Goal: Transaction & Acquisition: Purchase product/service

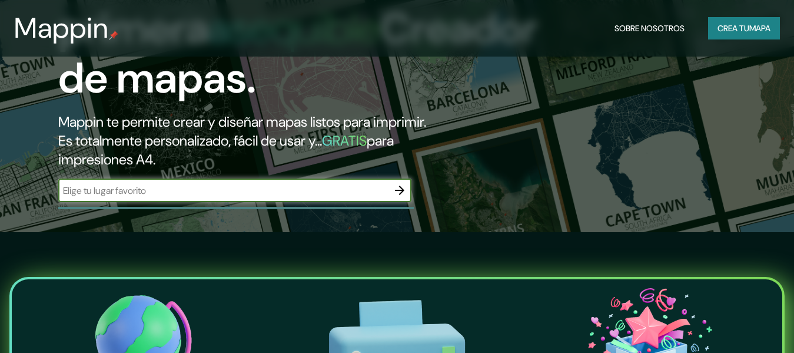
scroll to position [331, 0]
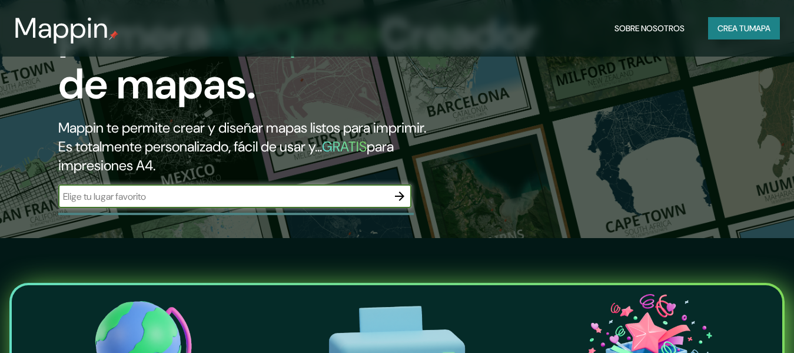
type input "b"
type input "e"
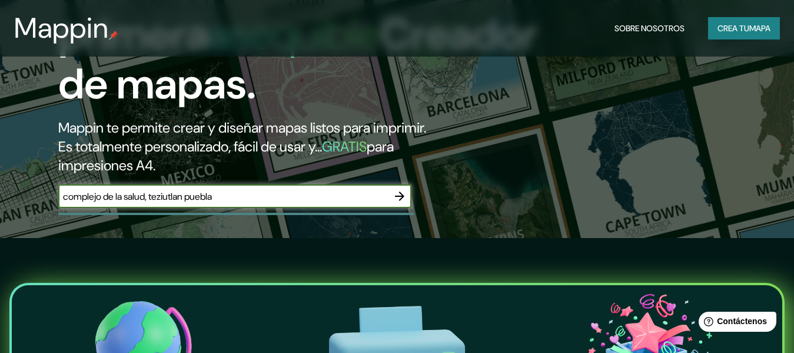
type input "complejo de la salud, teziutlan puebla"
click at [402, 200] on icon "button" at bounding box center [400, 196] width 14 height 14
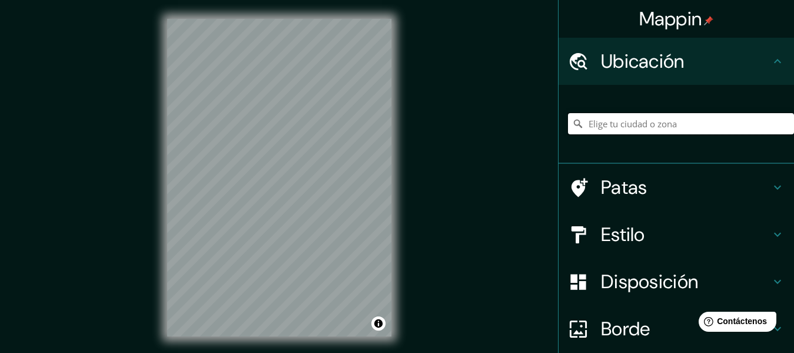
click at [640, 127] on input "Elige tu ciudad o zona" at bounding box center [681, 123] width 226 height 21
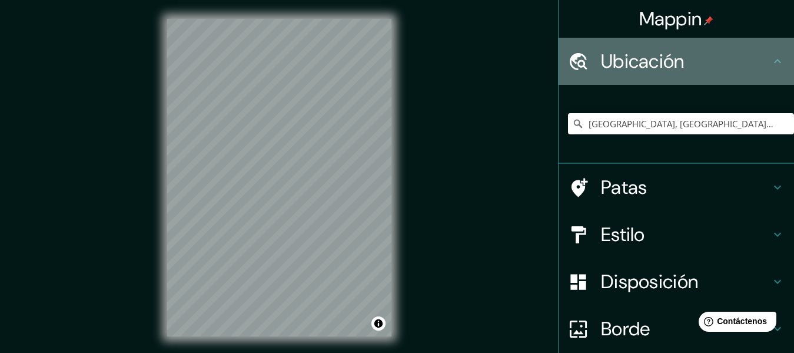
click at [772, 65] on icon at bounding box center [778, 61] width 14 height 14
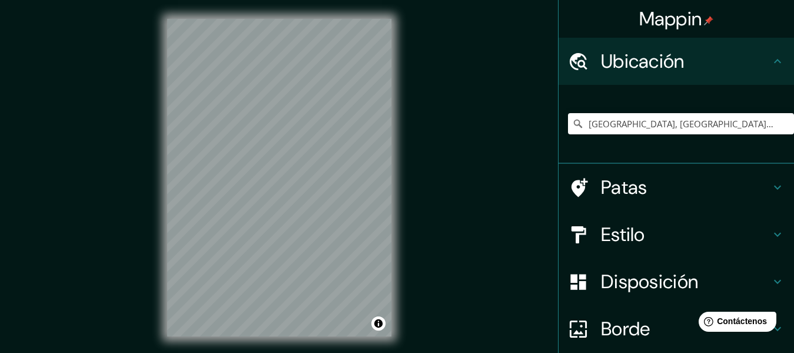
click at [771, 58] on icon at bounding box center [778, 61] width 14 height 14
click at [576, 122] on input "[GEOGRAPHIC_DATA], [GEOGRAPHIC_DATA], [GEOGRAPHIC_DATA]" at bounding box center [681, 123] width 226 height 21
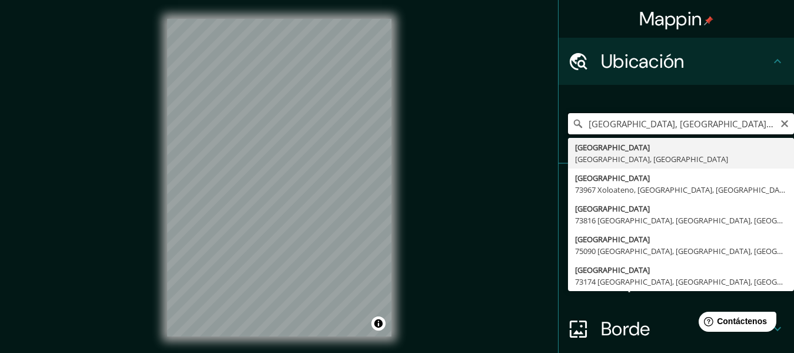
click at [694, 129] on input "[GEOGRAPHIC_DATA], [GEOGRAPHIC_DATA], [GEOGRAPHIC_DATA]" at bounding box center [681, 123] width 226 height 21
click at [582, 123] on input "[GEOGRAPHIC_DATA], [GEOGRAPHIC_DATA], [GEOGRAPHIC_DATA]" at bounding box center [681, 123] width 226 height 21
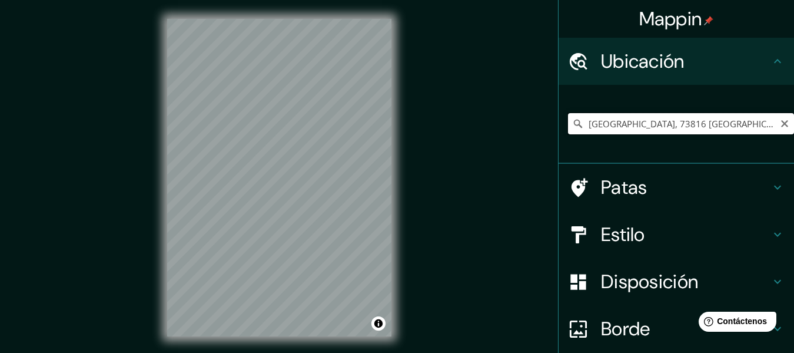
click at [646, 123] on input "[GEOGRAPHIC_DATA], 73816 [GEOGRAPHIC_DATA], [GEOGRAPHIC_DATA], [GEOGRAPHIC_DATA]" at bounding box center [681, 123] width 226 height 21
click at [357, 9] on div "© Mapbox © OpenStreetMap Improve this map" at bounding box center [279, 177] width 262 height 355
click at [647, 124] on input "[GEOGRAPHIC_DATA], 73816 [GEOGRAPHIC_DATA], [GEOGRAPHIC_DATA], [GEOGRAPHIC_DATA]" at bounding box center [681, 123] width 226 height 21
click at [403, 107] on div "© Mapbox © OpenStreetMap Improve this map" at bounding box center [279, 177] width 262 height 355
click at [771, 61] on icon at bounding box center [778, 61] width 14 height 14
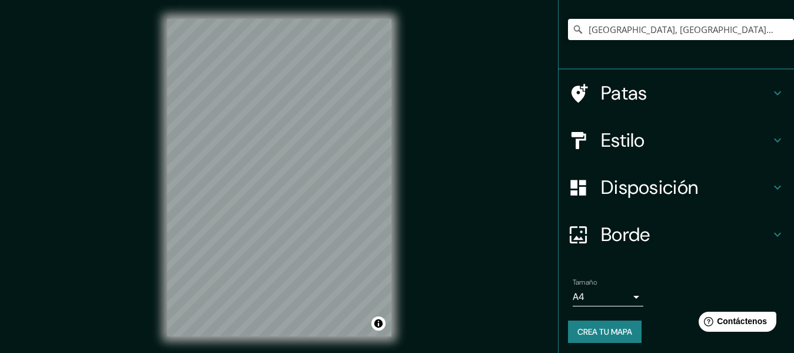
scroll to position [93, 0]
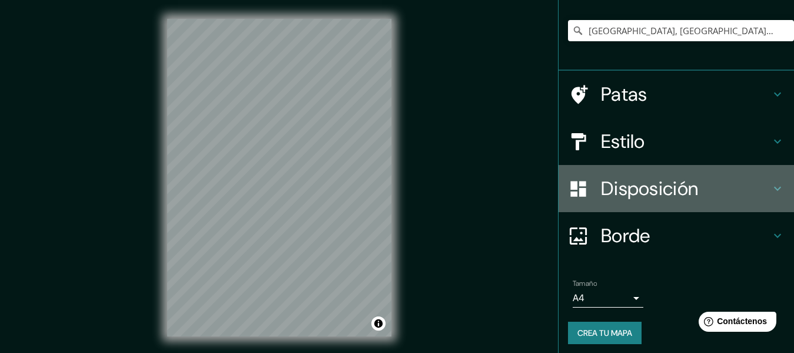
click at [771, 191] on icon at bounding box center [778, 188] width 14 height 14
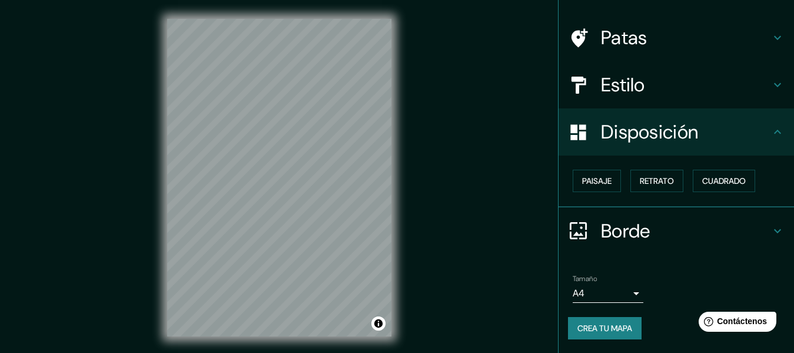
scroll to position [72, 0]
click at [599, 181] on font "Paisaje" at bounding box center [596, 180] width 29 height 11
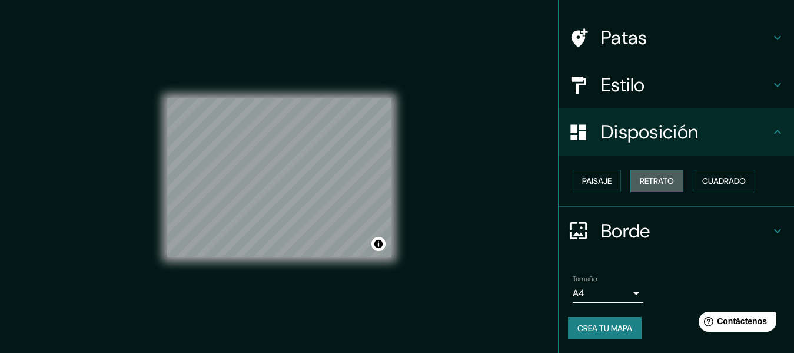
click at [651, 183] on font "Retrato" at bounding box center [657, 180] width 34 height 11
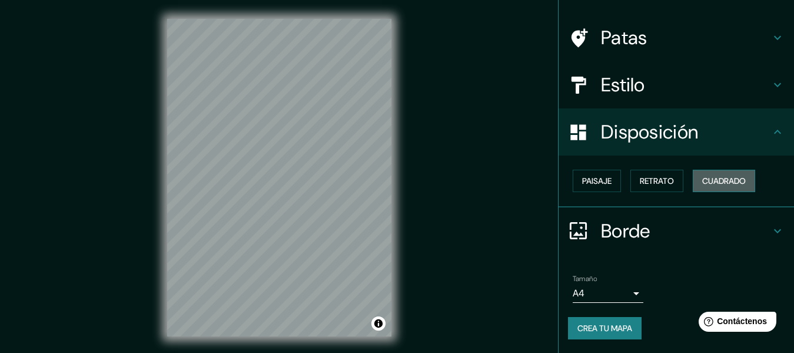
click at [694, 186] on button "Cuadrado" at bounding box center [724, 181] width 62 height 22
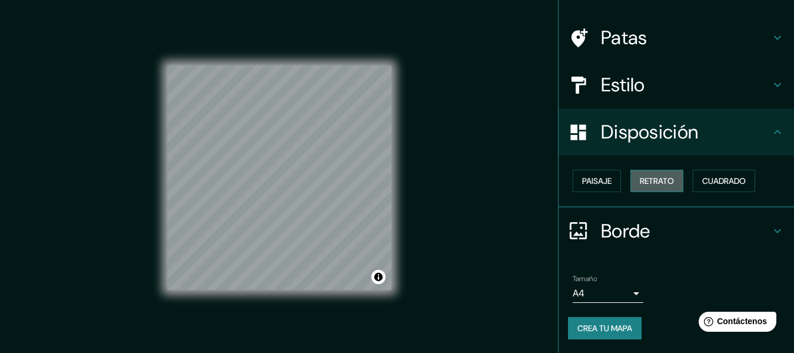
click at [659, 180] on font "Retrato" at bounding box center [657, 180] width 34 height 11
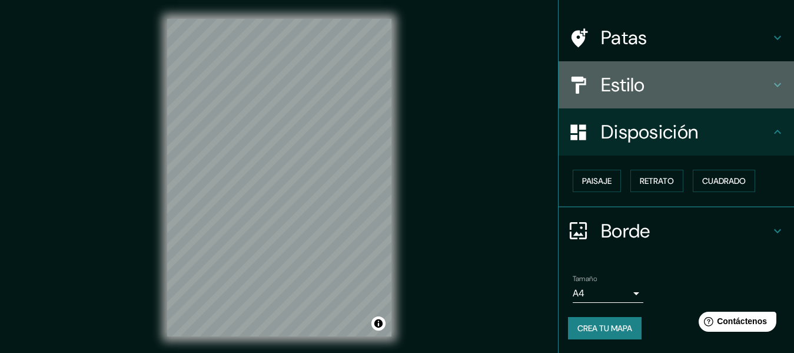
click at [758, 84] on h4 "Estilo" at bounding box center [686, 85] width 170 height 24
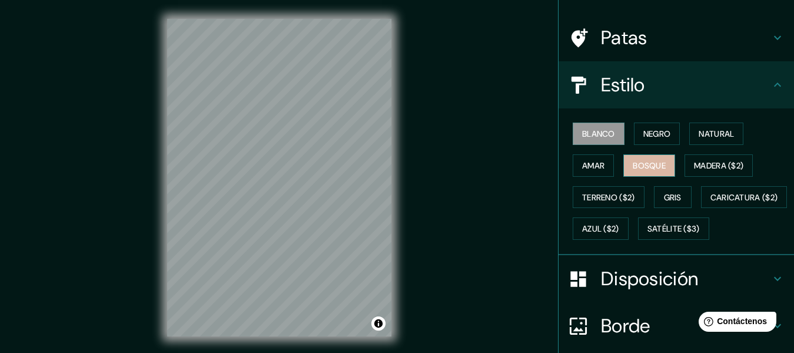
click at [633, 167] on font "Bosque" at bounding box center [649, 165] width 33 height 11
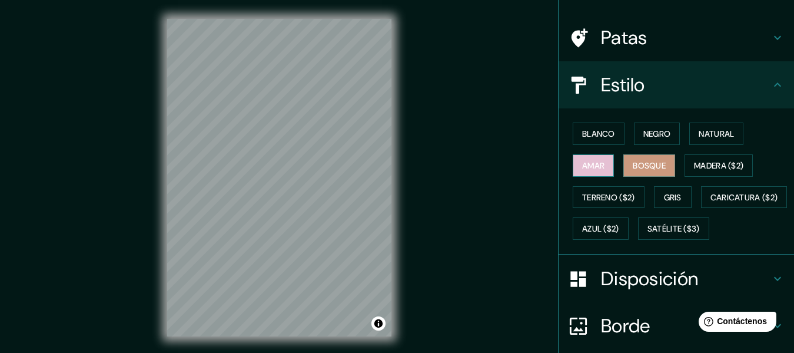
click at [594, 167] on font "Amar" at bounding box center [593, 165] width 22 height 11
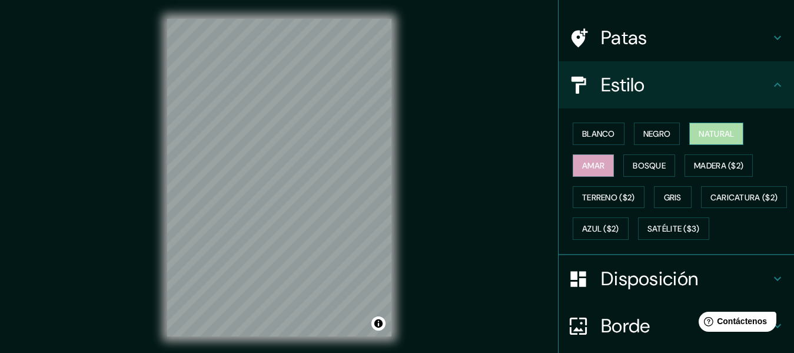
click at [702, 140] on font "Natural" at bounding box center [716, 133] width 35 height 15
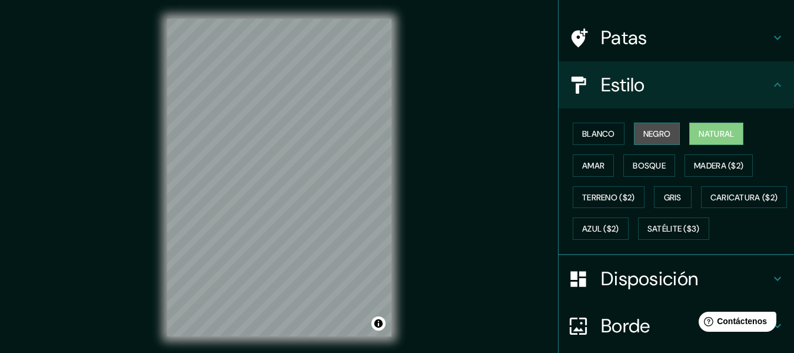
click at [654, 133] on font "Negro" at bounding box center [658, 133] width 28 height 11
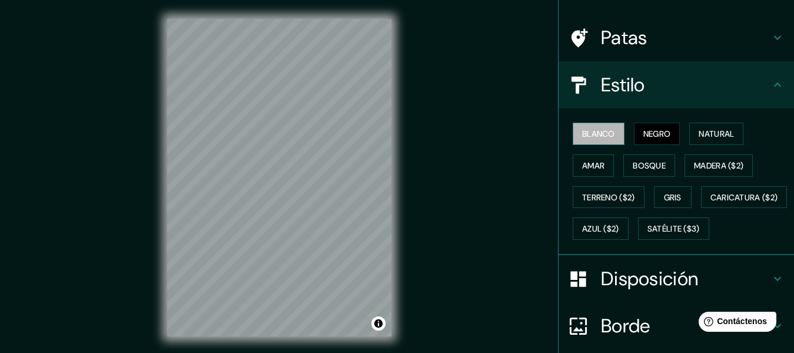
click at [582, 133] on font "Blanco" at bounding box center [598, 133] width 33 height 11
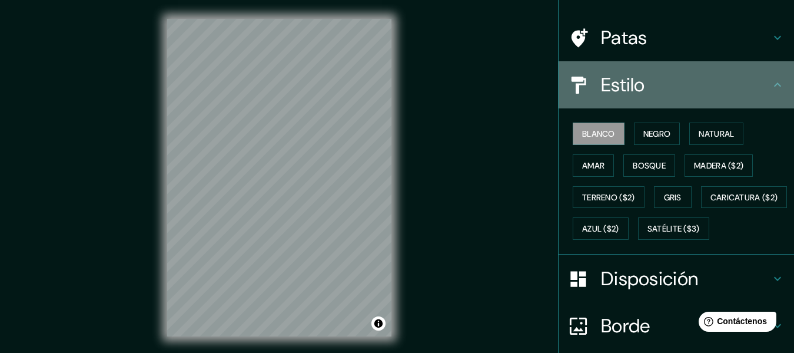
click at [770, 94] on div "Estilo" at bounding box center [677, 84] width 236 height 47
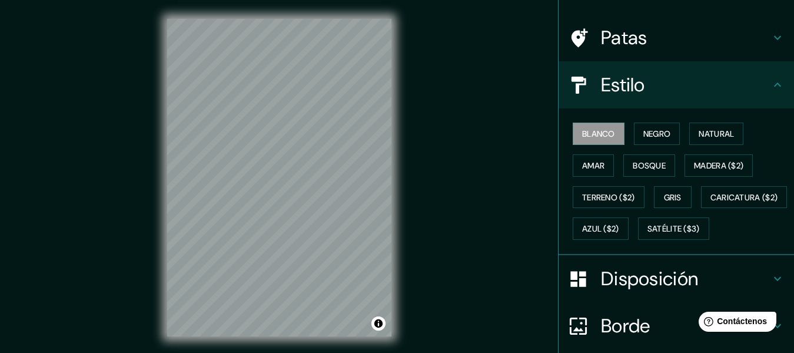
click at [772, 45] on div "Patas" at bounding box center [677, 37] width 236 height 47
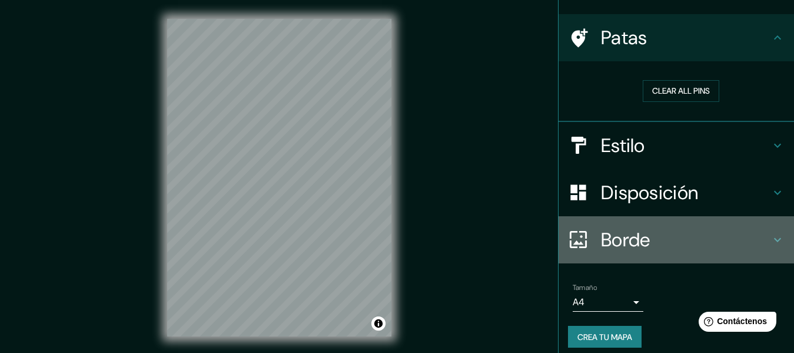
click at [752, 242] on h4 "Borde" at bounding box center [686, 240] width 170 height 24
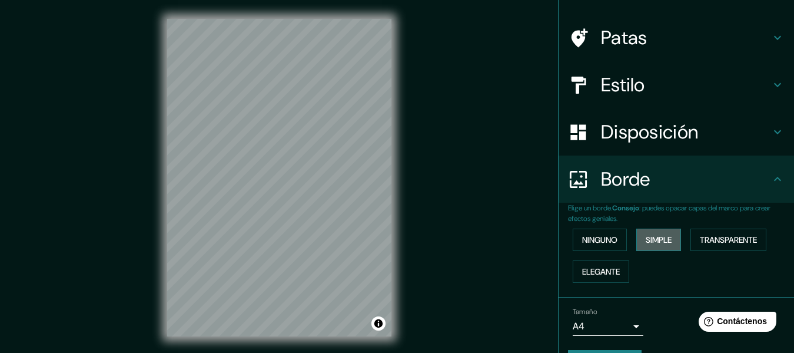
click at [669, 240] on button "Simple" at bounding box center [659, 239] width 45 height 22
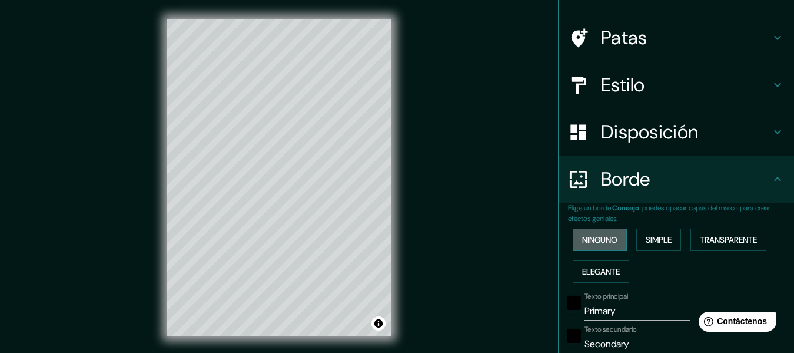
click at [592, 242] on font "Ninguno" at bounding box center [599, 239] width 35 height 11
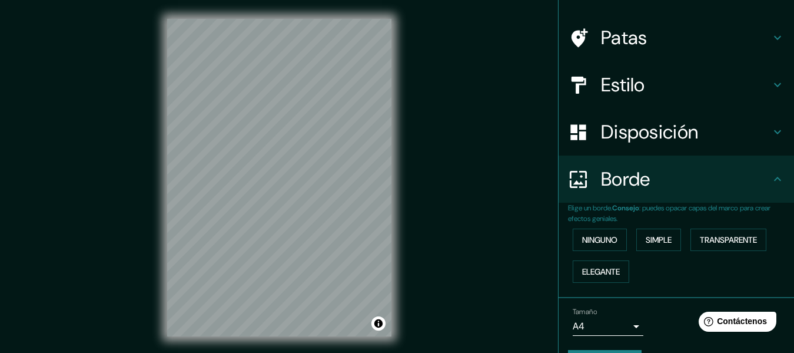
scroll to position [0, 0]
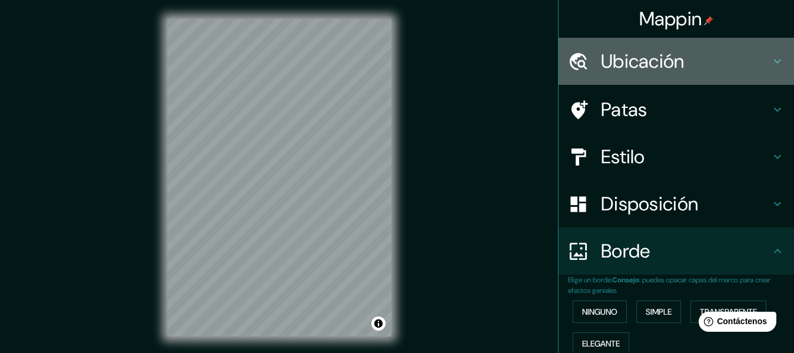
click at [775, 58] on div "Ubicación" at bounding box center [677, 61] width 236 height 47
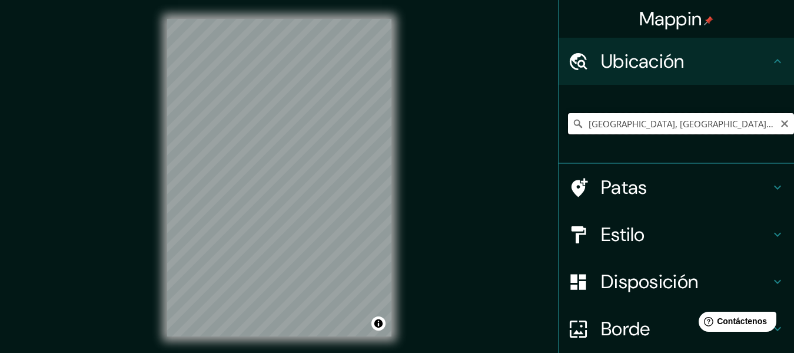
click at [687, 126] on input "[GEOGRAPHIC_DATA], [GEOGRAPHIC_DATA], [GEOGRAPHIC_DATA]" at bounding box center [681, 123] width 226 height 21
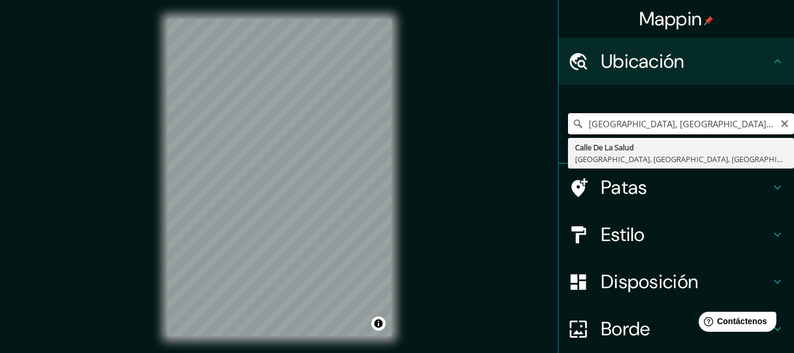
click at [578, 124] on input "[GEOGRAPHIC_DATA], [GEOGRAPHIC_DATA], [GEOGRAPHIC_DATA]" at bounding box center [681, 123] width 226 height 21
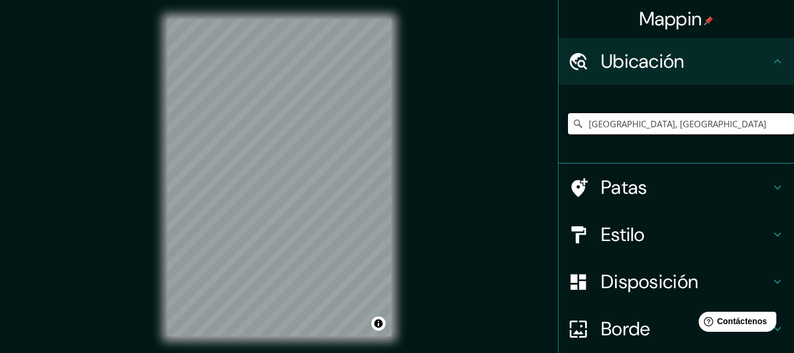
type input "[GEOGRAPHIC_DATA], [GEOGRAPHIC_DATA]"
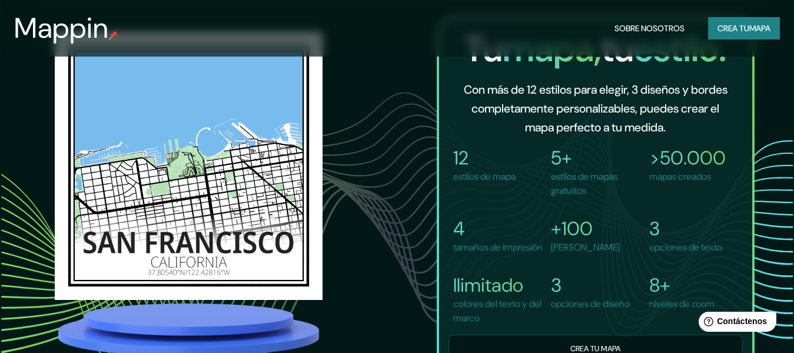
scroll to position [764, 0]
